Goal: Register for event/course

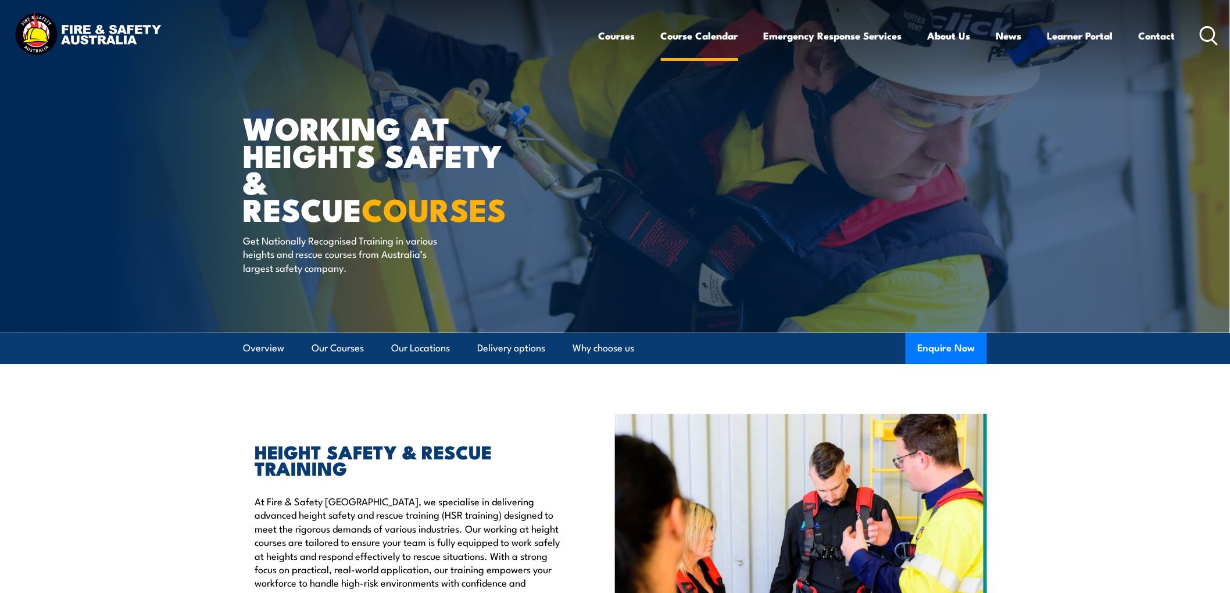
click at [710, 38] on link "Course Calendar" at bounding box center [699, 35] width 77 height 31
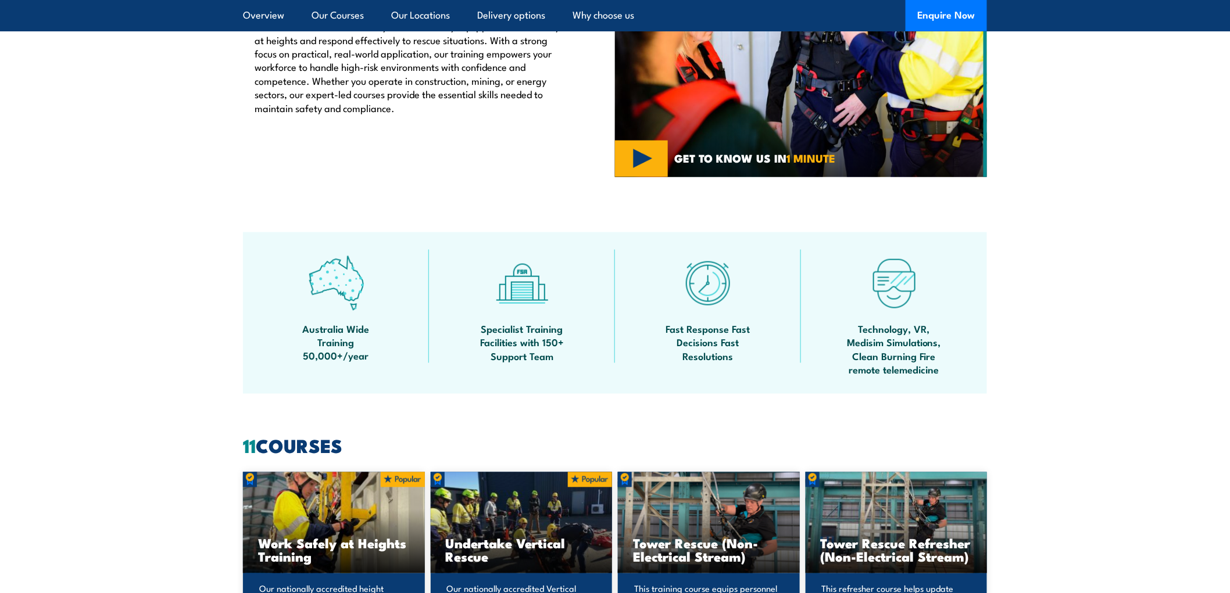
scroll to position [904, 0]
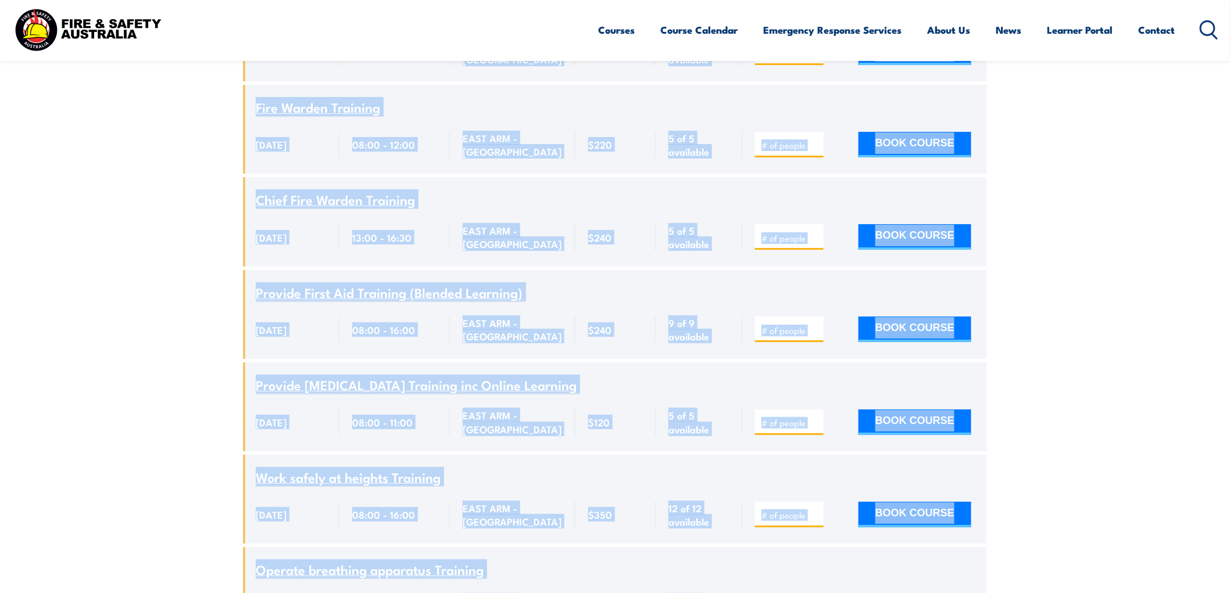
scroll to position [3957, 0]
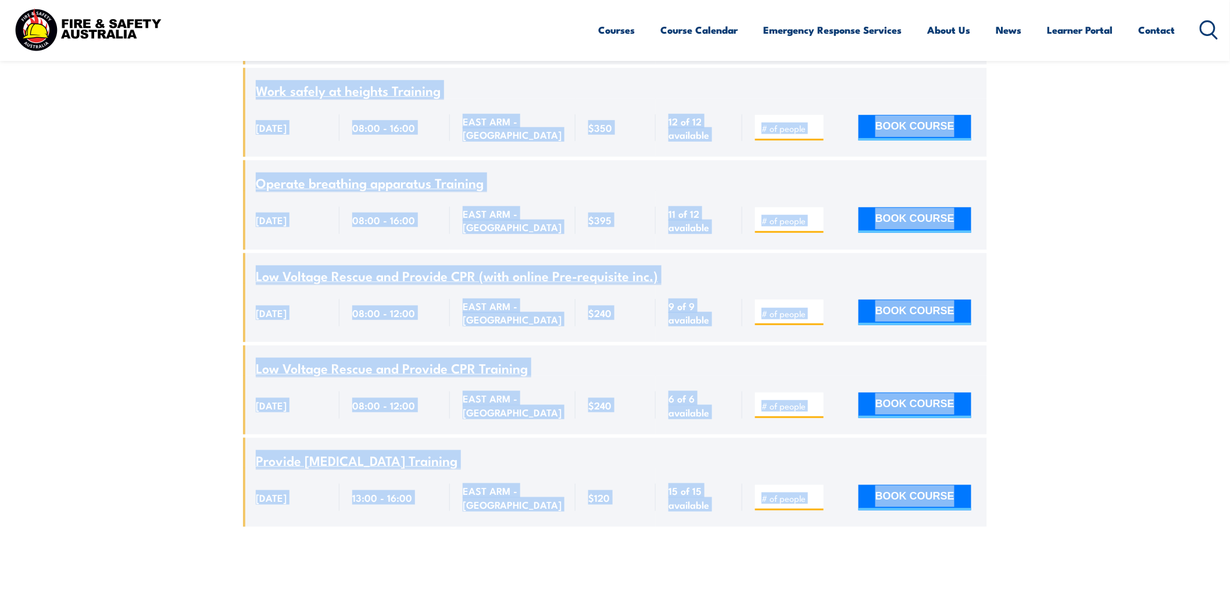
drag, startPoint x: 102, startPoint y: 126, endPoint x: 1096, endPoint y: 501, distance: 1061.8
copy article "UPCOMING SCHEDULE ALL QLD NSW VIC TAS SA NT WA Online Course Name Dates Time Lo…"
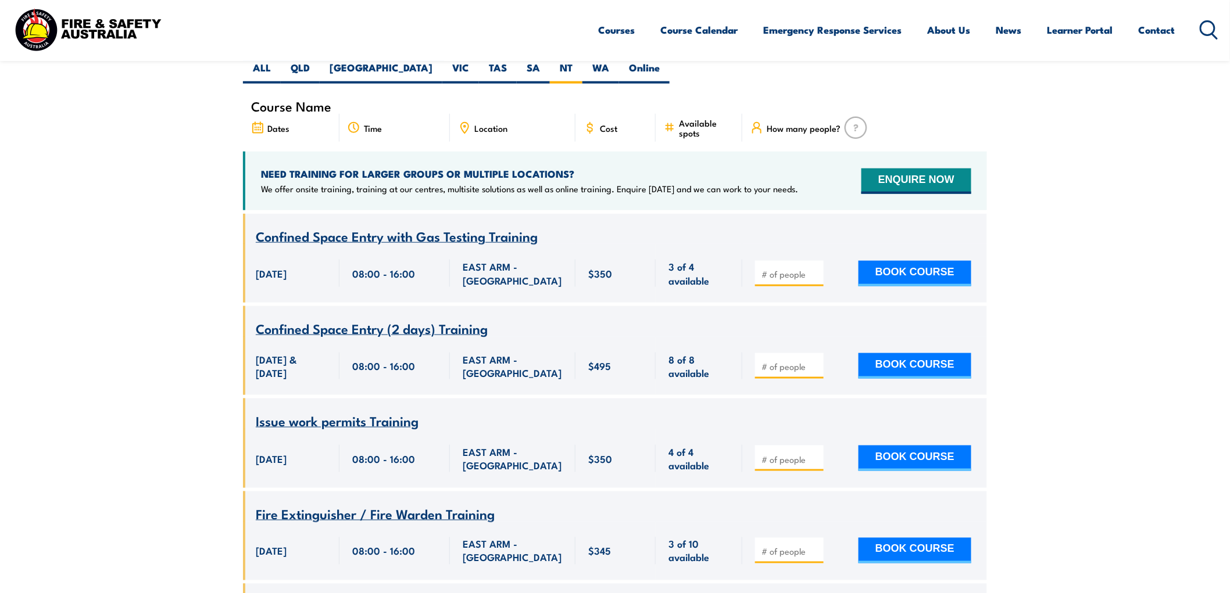
scroll to position [452, 0]
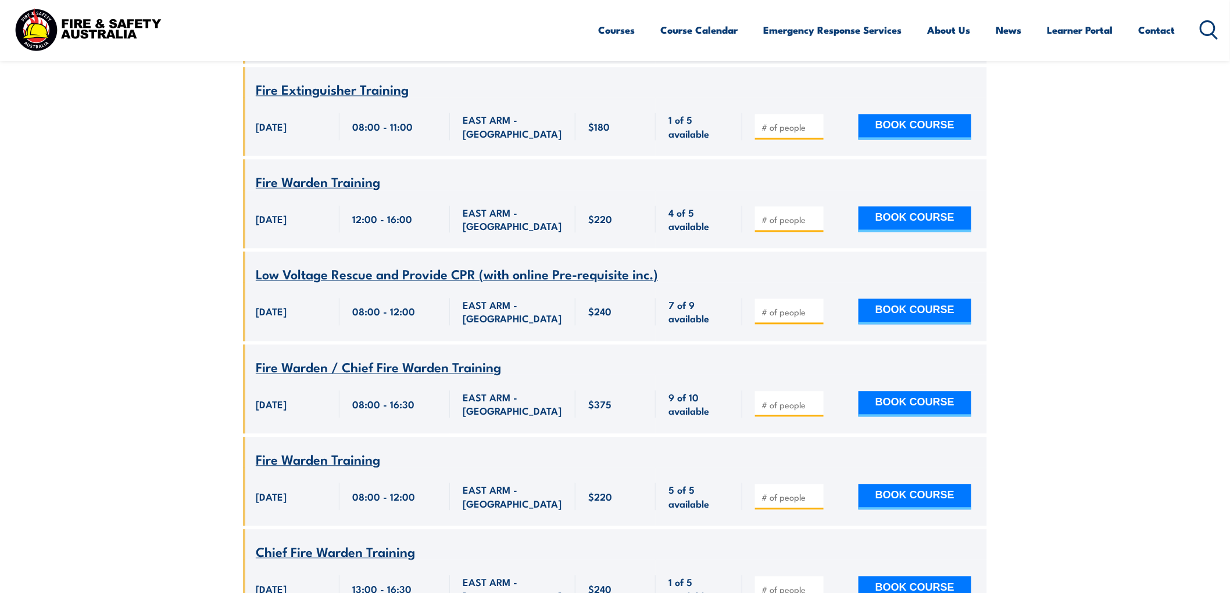
scroll to position [968, 0]
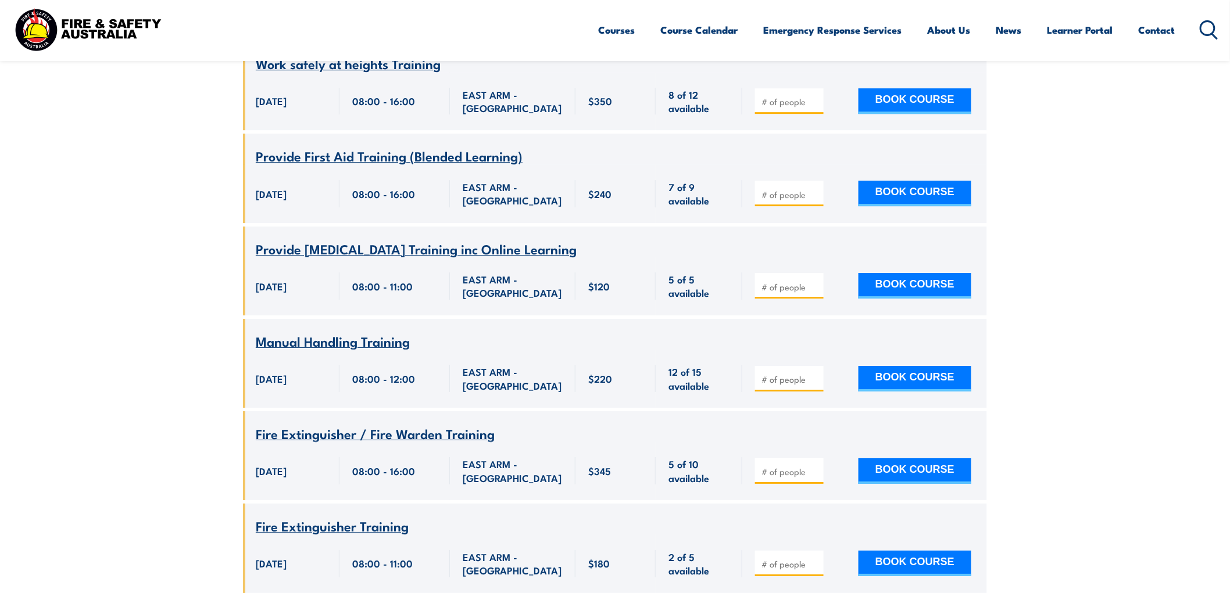
scroll to position [1420, 0]
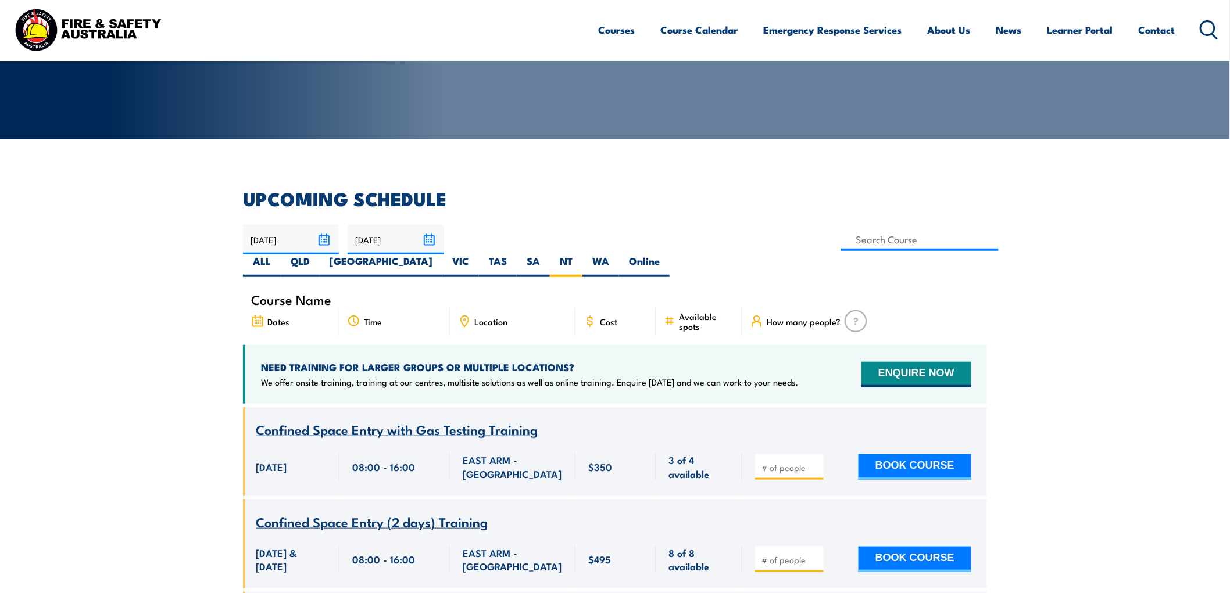
scroll to position [0, 0]
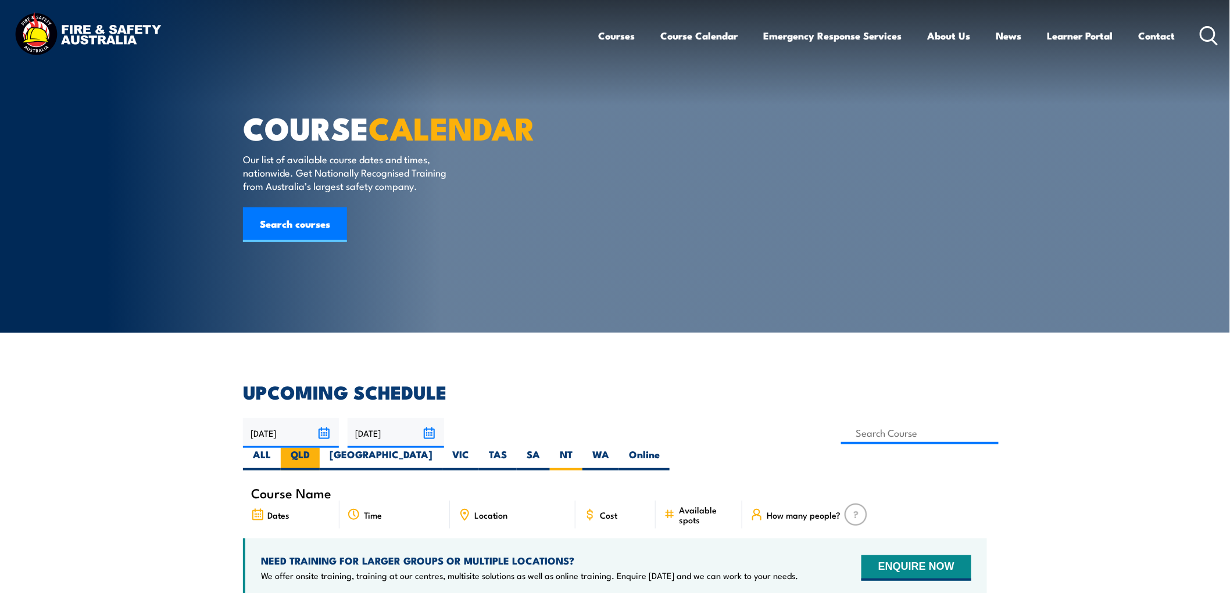
click at [320, 448] on label "QLD" at bounding box center [300, 459] width 39 height 23
click at [317, 448] on input "QLD" at bounding box center [314, 452] width 8 height 8
radio input "true"
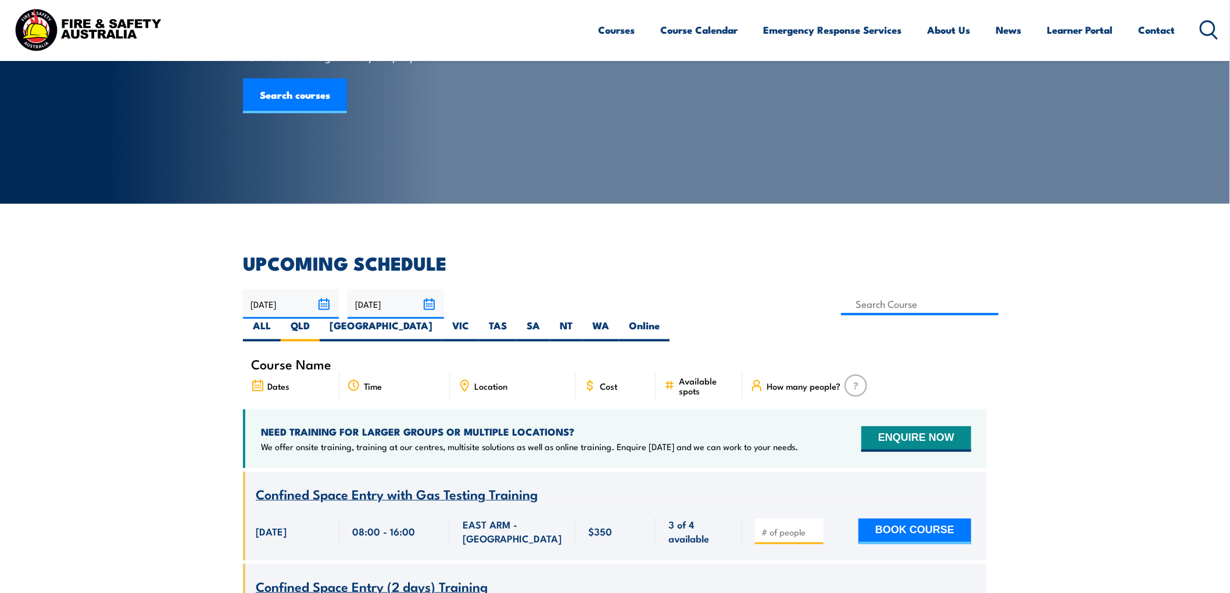
scroll to position [194, 0]
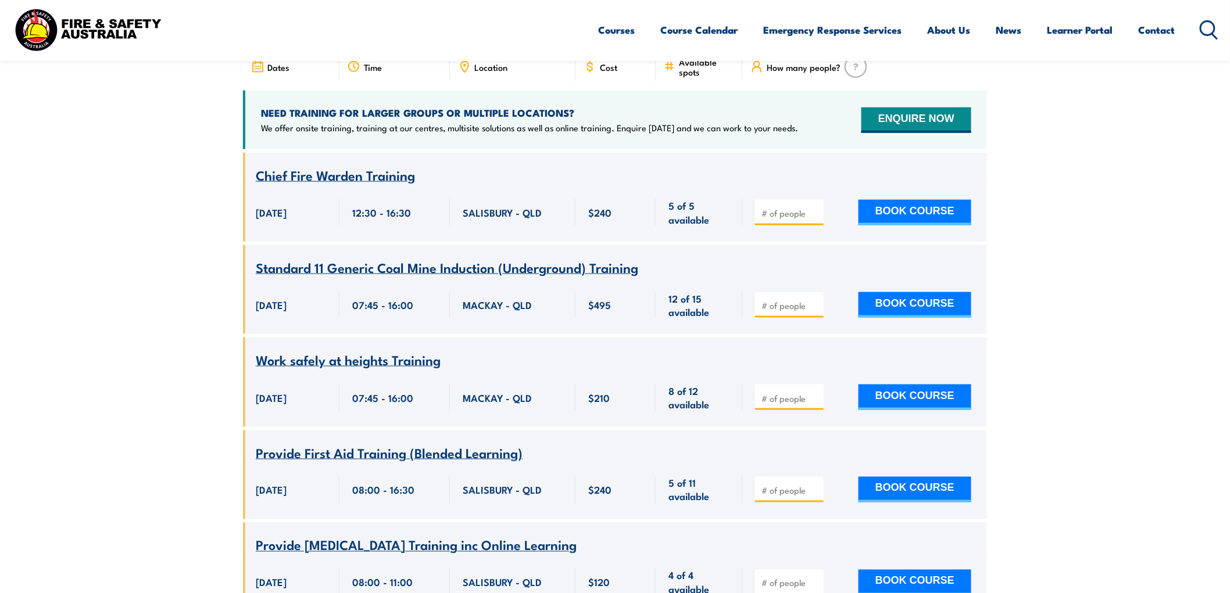
scroll to position [513, 0]
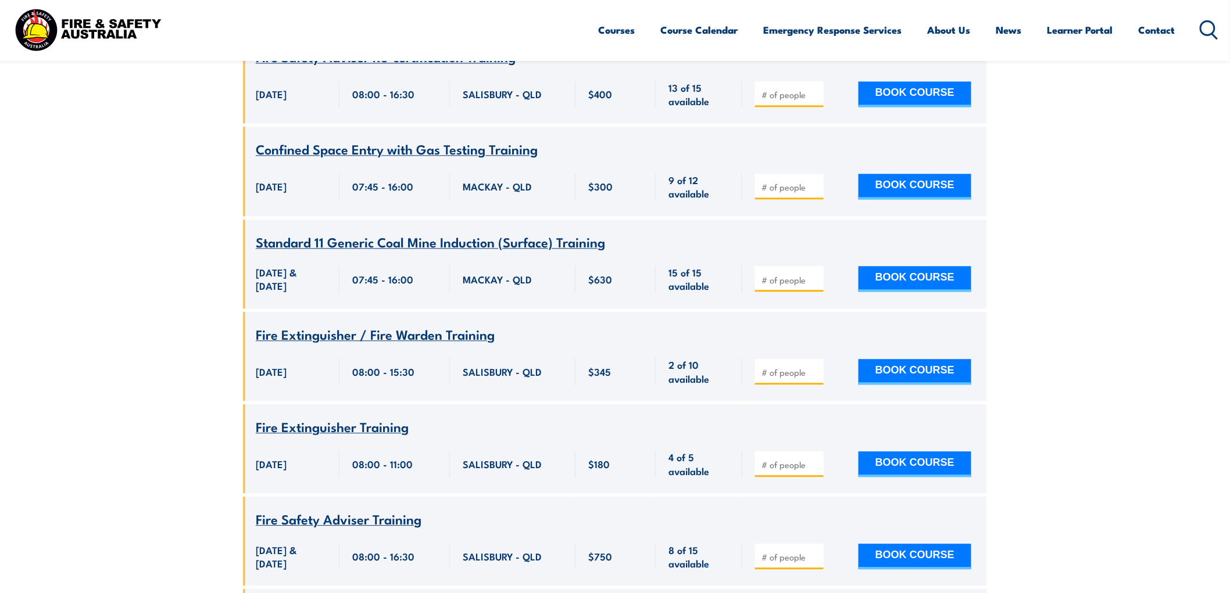
scroll to position [1094, 0]
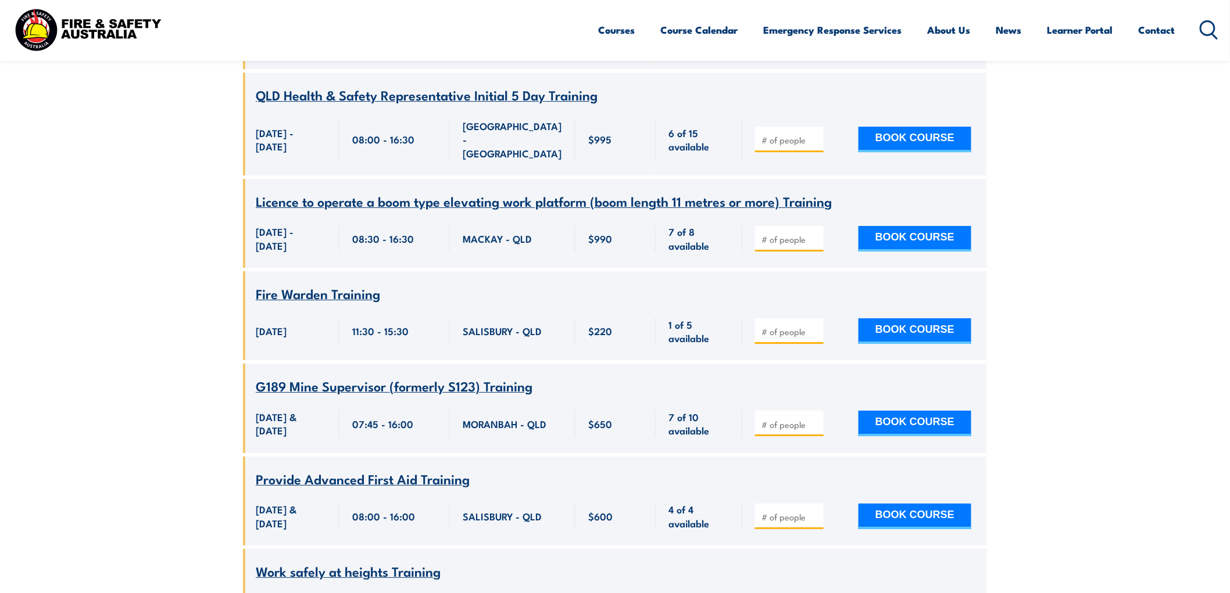
scroll to position [1610, 0]
